Goal: Find specific page/section: Find specific page/section

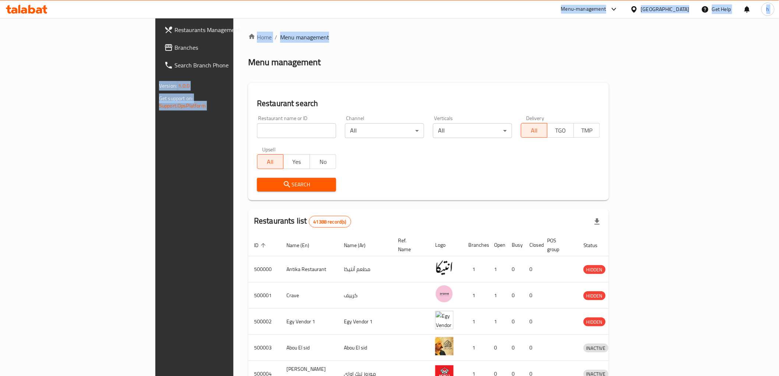
drag, startPoint x: 256, startPoint y: 36, endPoint x: 14, endPoint y: 17, distance: 243.2
click at [9, 18] on div "​ Menu-management [GEOGRAPHIC_DATA] Get Help h Restaurants Management Branches …" at bounding box center [389, 197] width 779 height 358
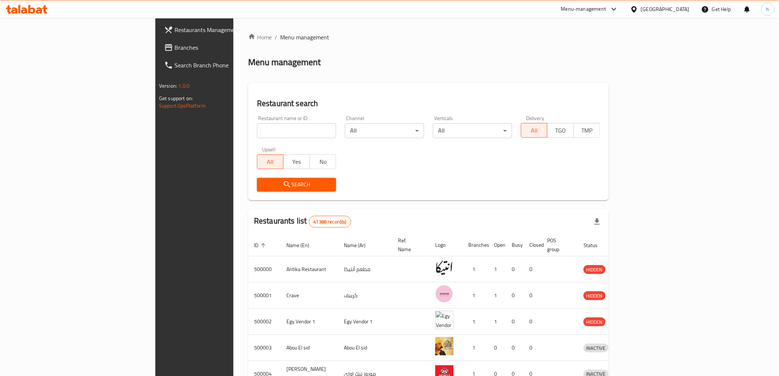
click at [360, 68] on div "Home / Menu management Menu management Restaurant search Restaurant name or ID …" at bounding box center [428, 282] width 361 height 498
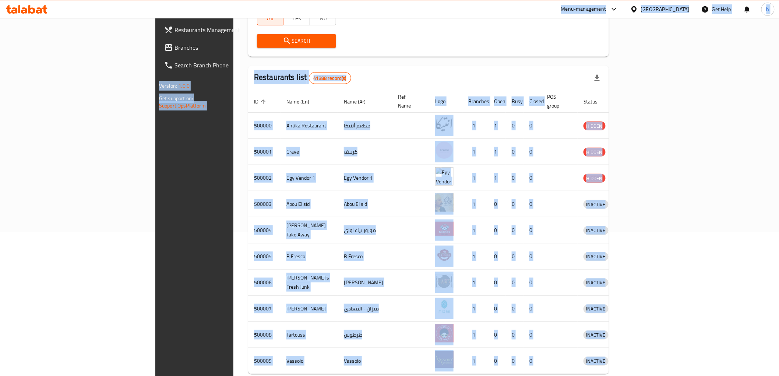
scroll to position [162, 0]
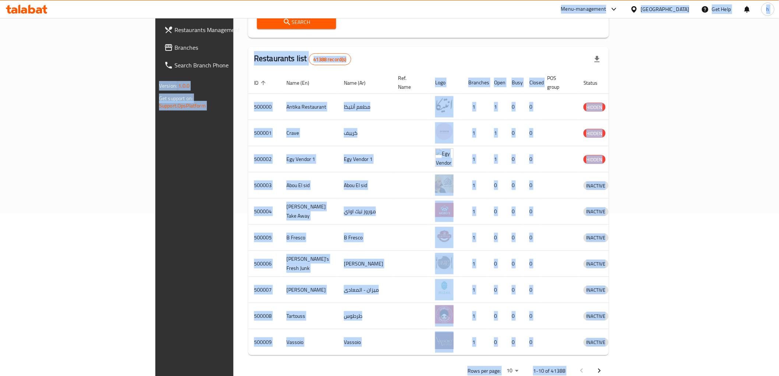
drag, startPoint x: 0, startPoint y: 13, endPoint x: 779, endPoint y: 367, distance: 856.1
click at [778, 213] on html "​ Menu-management [GEOGRAPHIC_DATA] Get Help h Restaurants Management Branches …" at bounding box center [389, 26] width 779 height 376
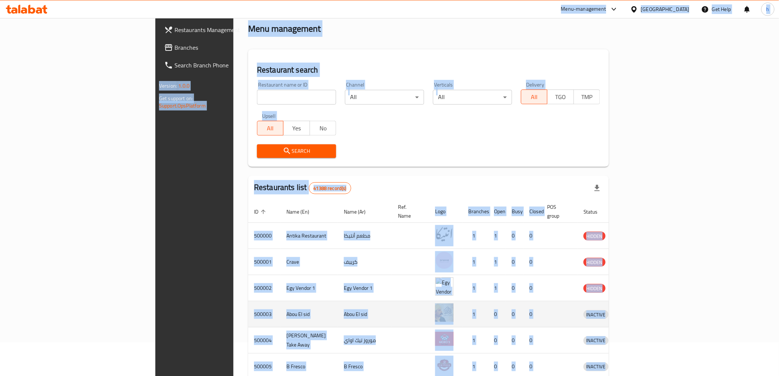
scroll to position [0, 0]
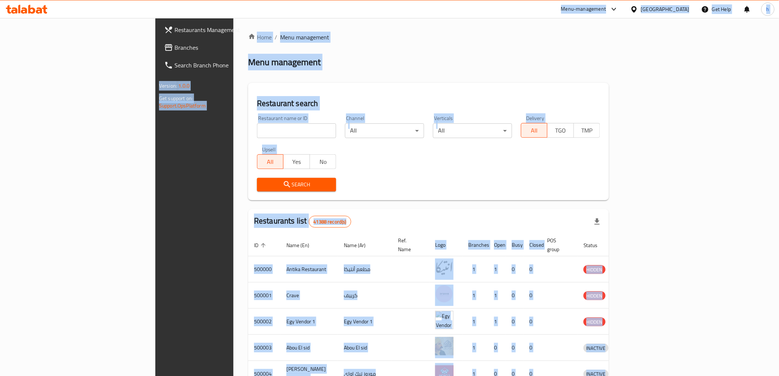
click at [468, 110] on div "Restaurant search Restaurant name or ID Restaurant name or ID Channel All ​ Ver…" at bounding box center [428, 141] width 361 height 117
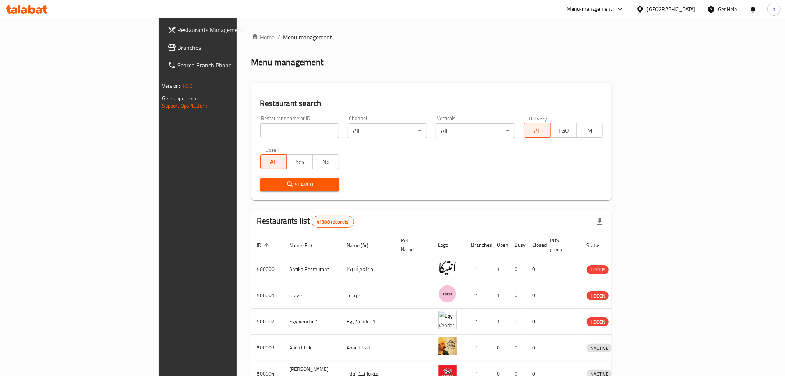
click at [465, 130] on body "​ Menu-management [GEOGRAPHIC_DATA] Get Help h Restaurants Management Branches …" at bounding box center [392, 197] width 785 height 358
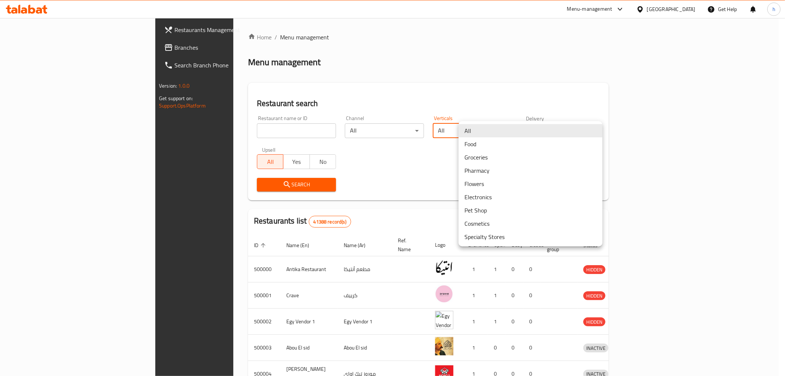
click at [500, 98] on div at bounding box center [392, 188] width 785 height 376
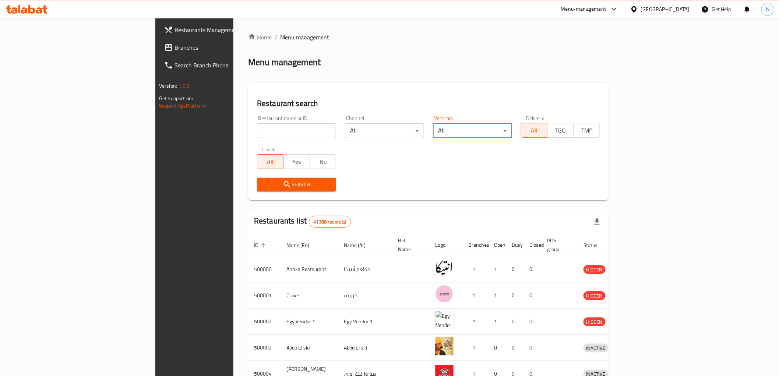
click at [770, 10] on div "h" at bounding box center [767, 9] width 13 height 13
click at [740, 54] on div "My Permissions" at bounding box center [719, 57] width 87 height 10
click at [174, 51] on span "Branches" at bounding box center [226, 47] width 105 height 9
